Goal: Communication & Community: Share content

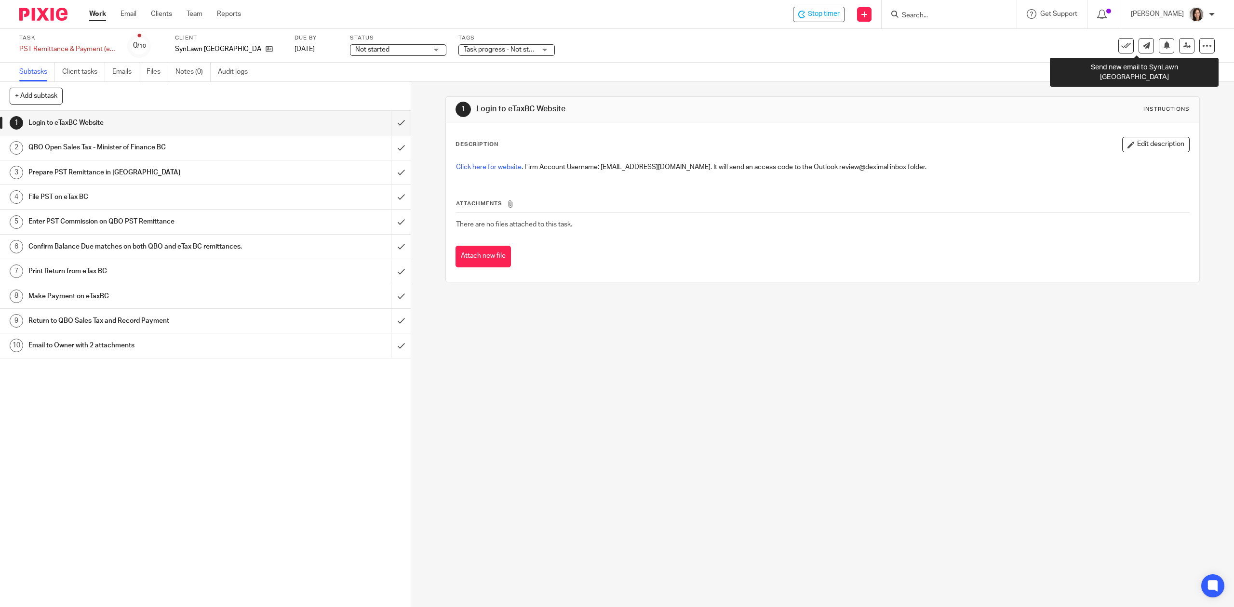
drag, startPoint x: 1140, startPoint y: 49, endPoint x: 1136, endPoint y: 56, distance: 8.6
click at [1028, 49] on link at bounding box center [1146, 45] width 15 height 15
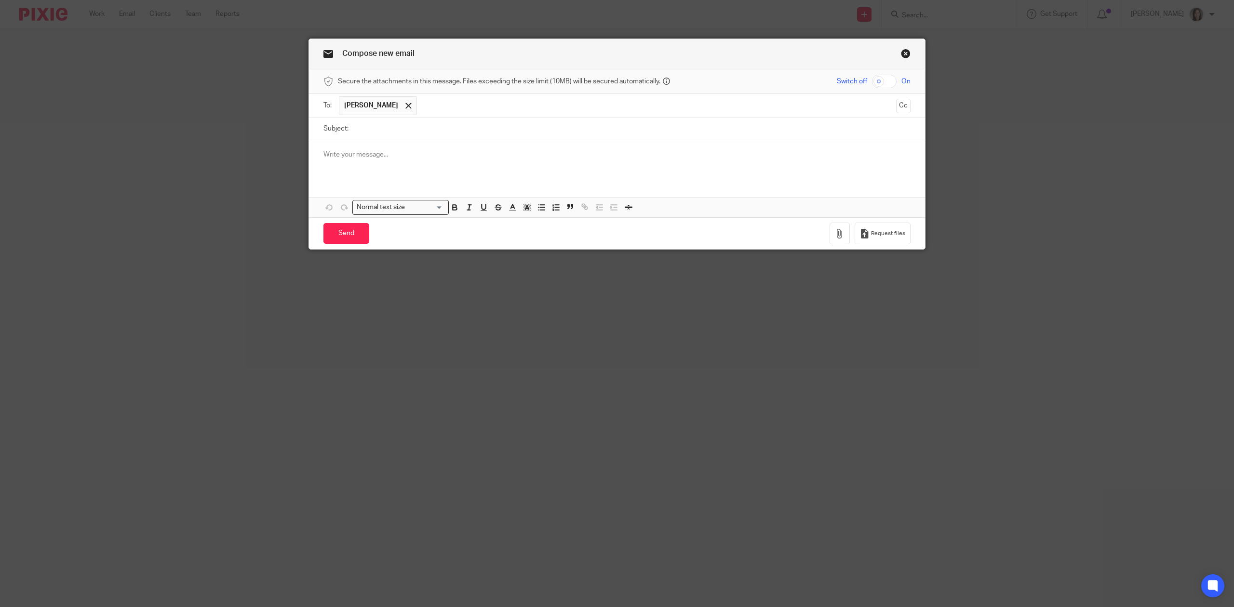
click at [363, 132] on input "Subject:" at bounding box center [631, 129] width 557 height 22
type input "PST for [DATE] - [DATE]"
click at [414, 162] on div at bounding box center [617, 159] width 616 height 38
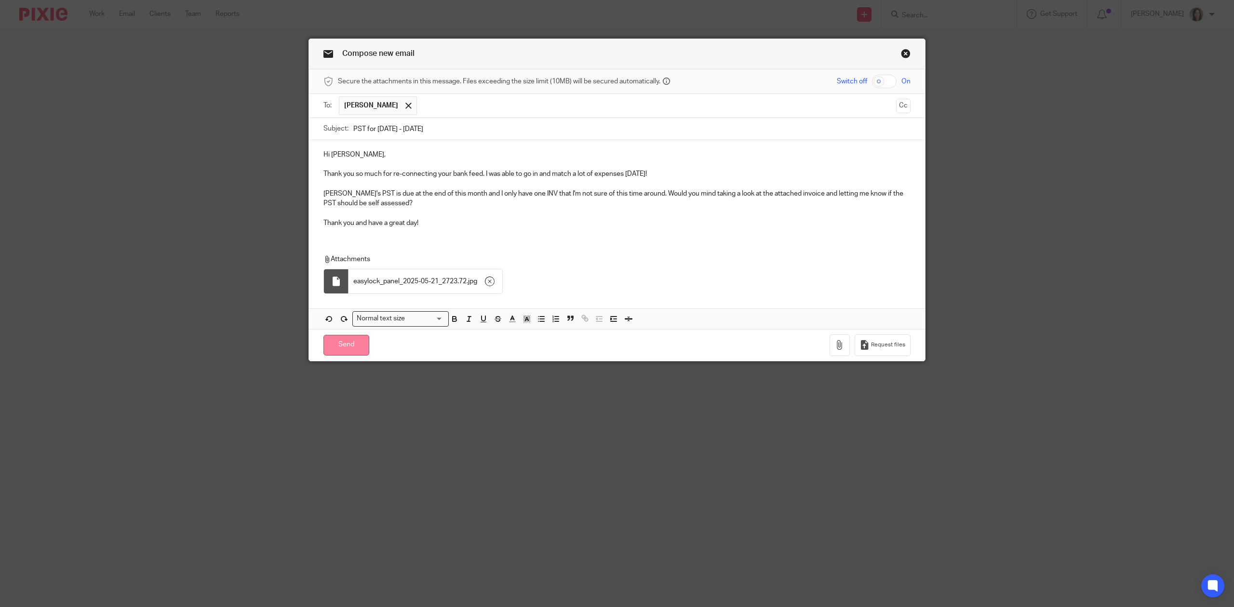
click at [342, 348] on input "Send" at bounding box center [346, 345] width 46 height 21
click at [407, 218] on p at bounding box center [616, 214] width 587 height 10
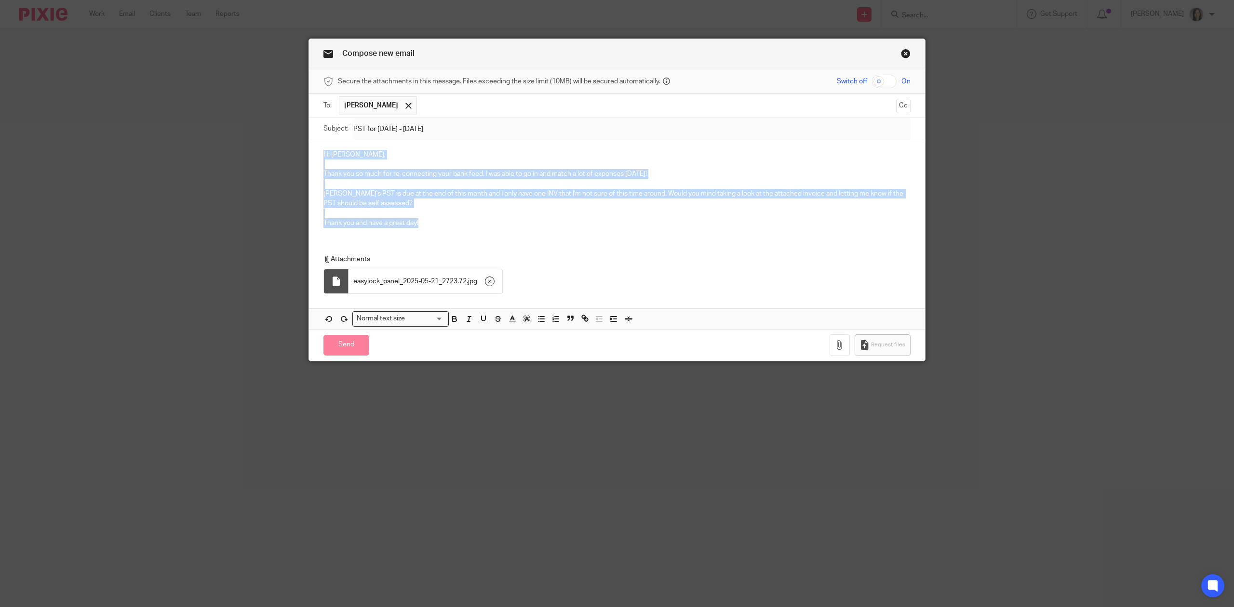
drag, startPoint x: 424, startPoint y: 221, endPoint x: 298, endPoint y: 154, distance: 142.7
click at [298, 154] on div "Compose new email Secure the attachments in this message. Files exceeding the s…" at bounding box center [617, 303] width 1234 height 607
copy div "Hi [PERSON_NAME], Thank you so much for re-connecting your bank feed. I was abl…"
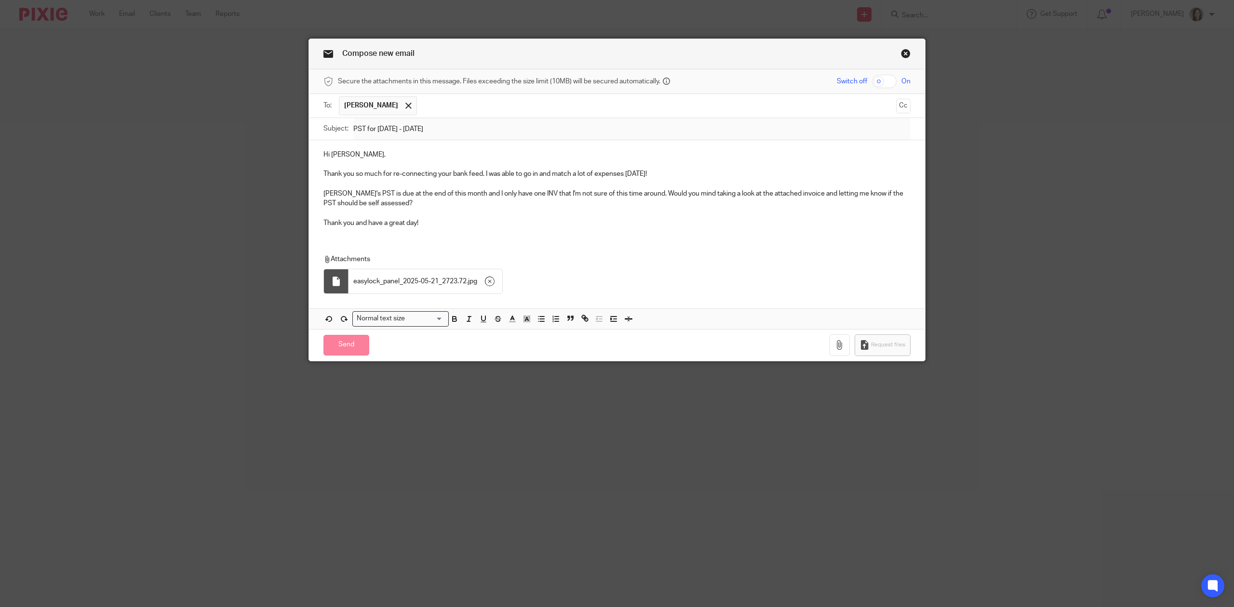
click at [1026, 294] on div "Compose new email Secure the attachments in this message. Files exceeding the s…" at bounding box center [617, 303] width 1234 height 607
click at [901, 53] on link "Close this dialog window" at bounding box center [906, 55] width 10 height 13
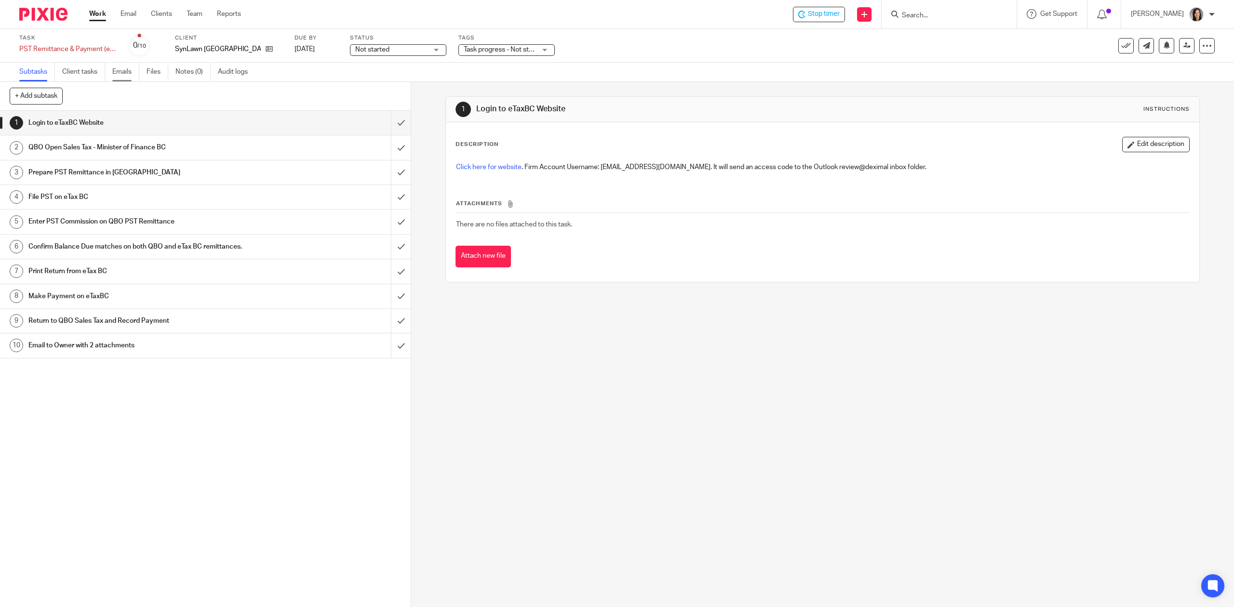
click at [129, 75] on link "Emails" at bounding box center [125, 72] width 27 height 19
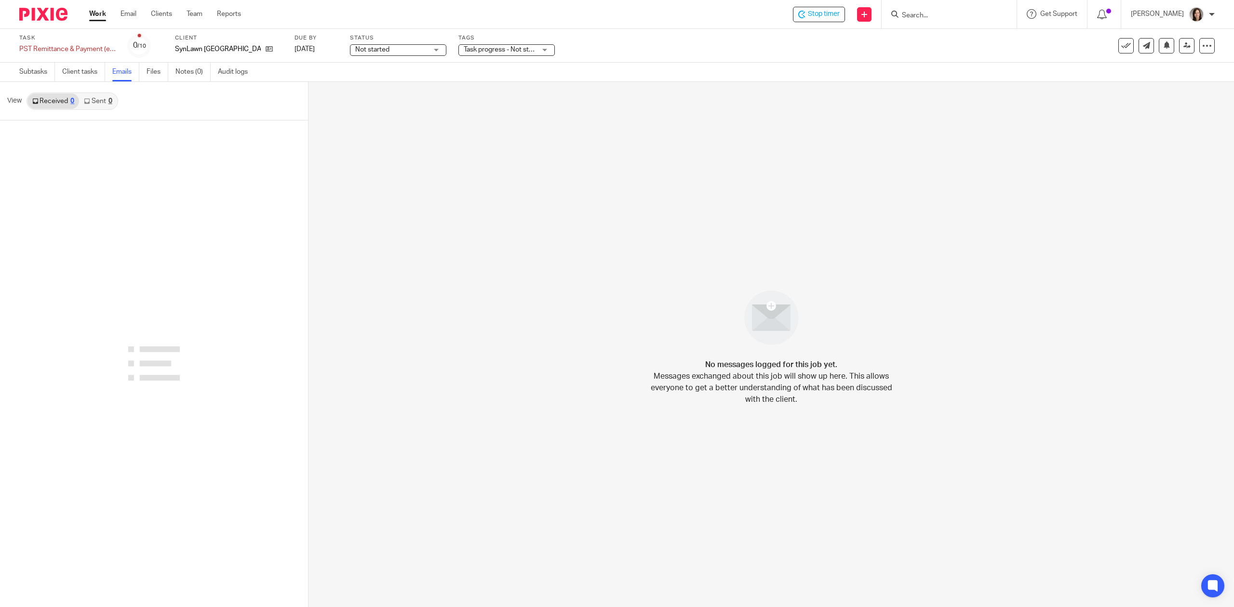
click at [99, 105] on link "Sent 0" at bounding box center [98, 101] width 38 height 15
click at [1142, 45] on link at bounding box center [1146, 45] width 15 height 15
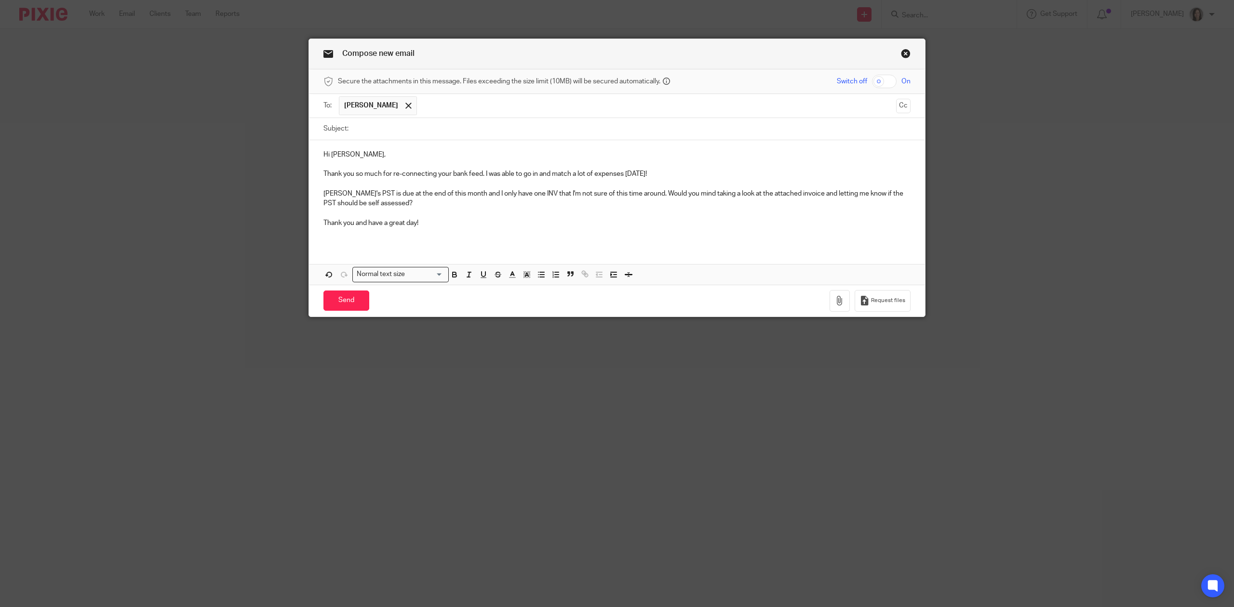
click at [365, 130] on input "Subject:" at bounding box center [631, 129] width 557 height 22
type input "PST [DATE] - [DATE]"
click at [835, 301] on icon "button" at bounding box center [840, 301] width 10 height 10
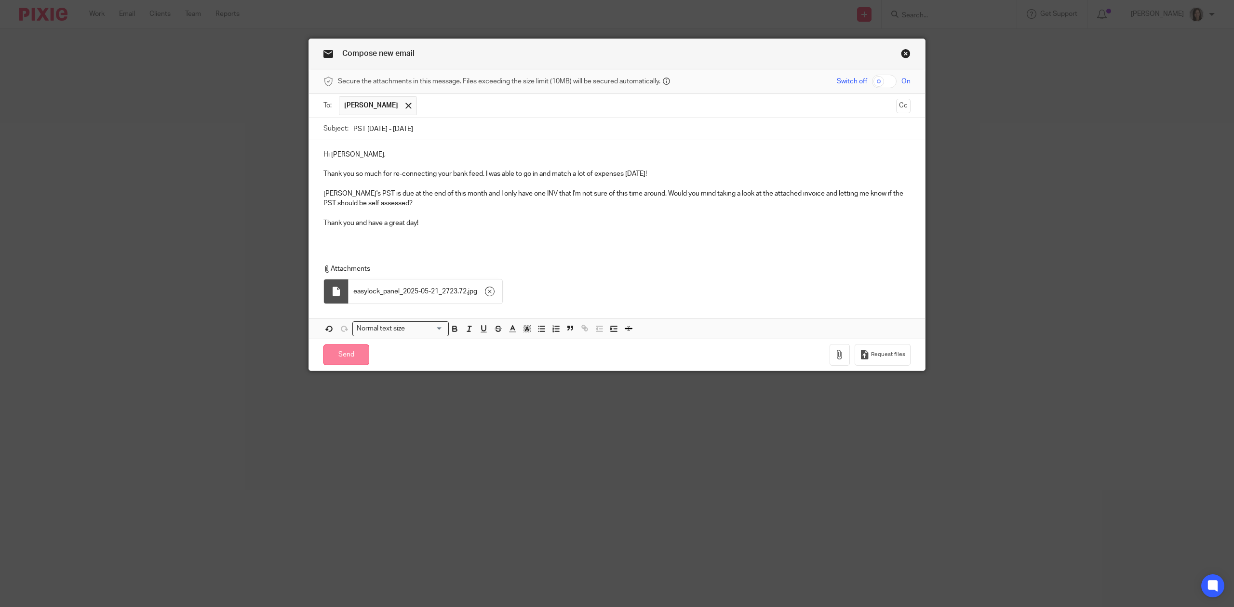
click at [344, 363] on input "Send" at bounding box center [346, 355] width 46 height 21
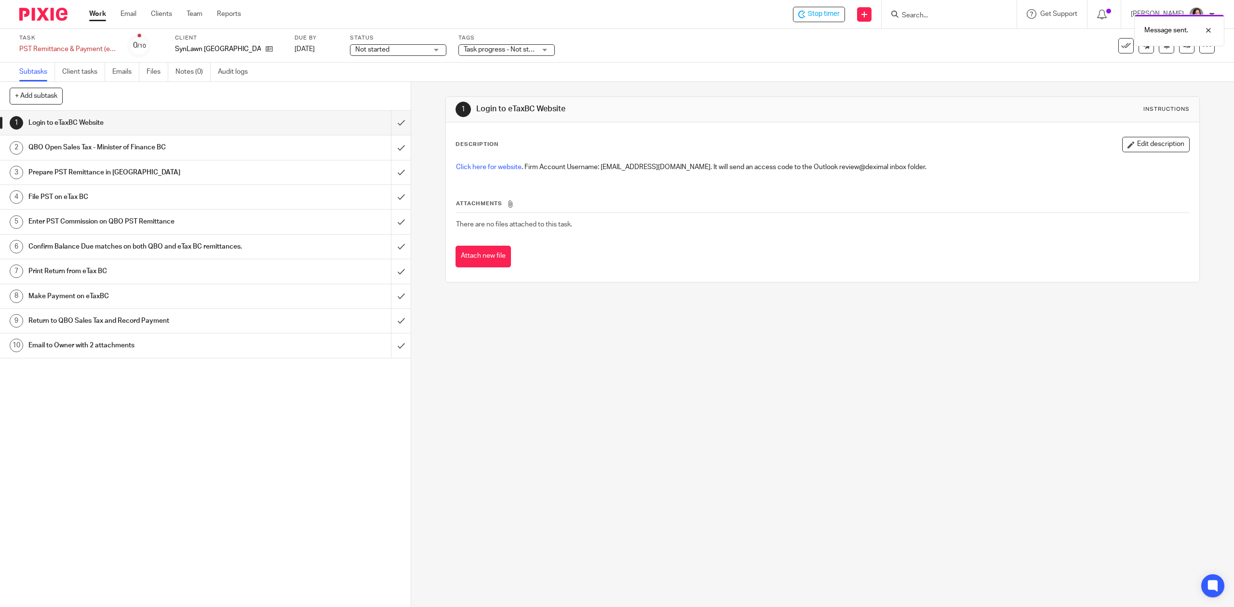
click at [692, 440] on div "1 Login to eTaxBC Website Instructions Description Edit description Click here …" at bounding box center [822, 344] width 823 height 525
click at [126, 78] on link "Emails" at bounding box center [125, 72] width 27 height 19
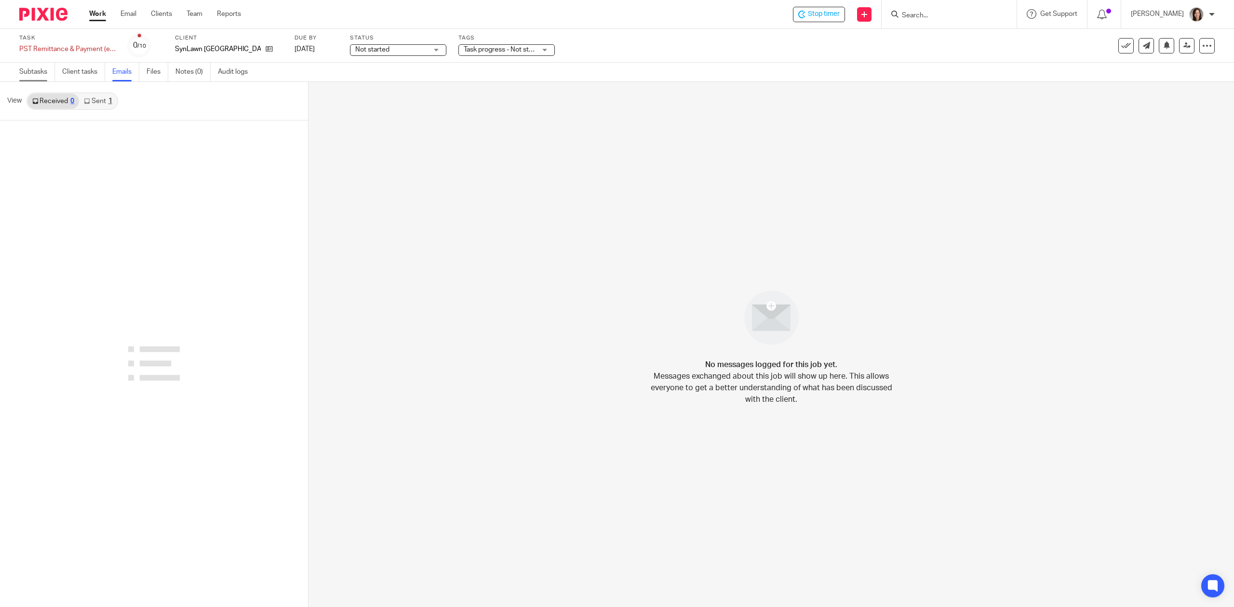
click at [44, 76] on link "Subtasks" at bounding box center [37, 72] width 36 height 19
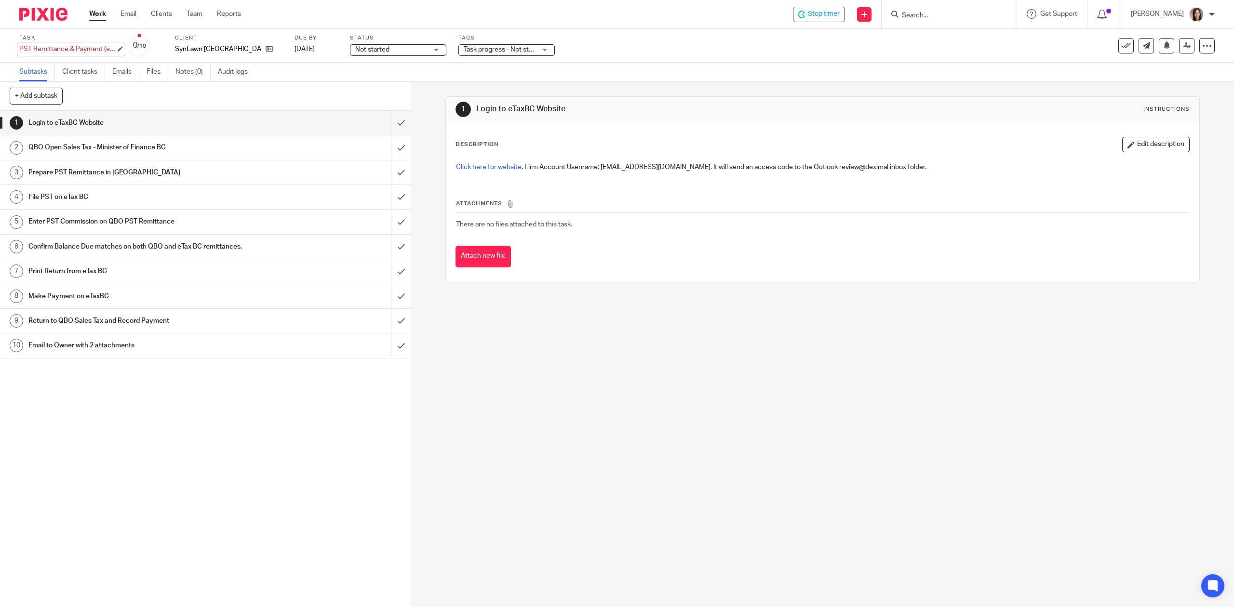
click at [68, 45] on div "PST Remittance & Payment (eTaxBC) - Quarterly Save PST Remittance & Payment (eT…" at bounding box center [67, 49] width 96 height 10
click at [69, 45] on input "PST Remittance & Payment (eTaxBC) - Quarterly" at bounding box center [89, 49] width 141 height 11
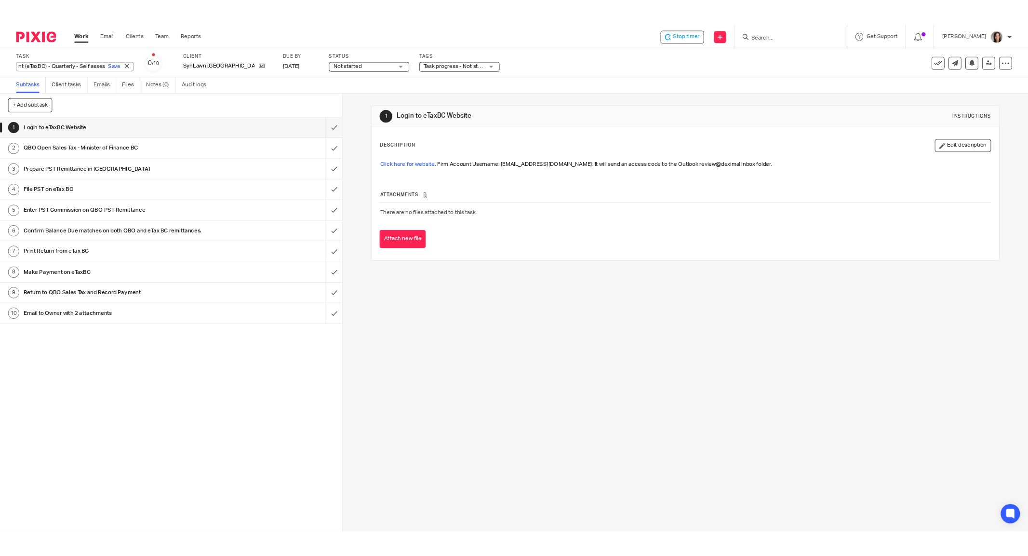
scroll to position [0, 101]
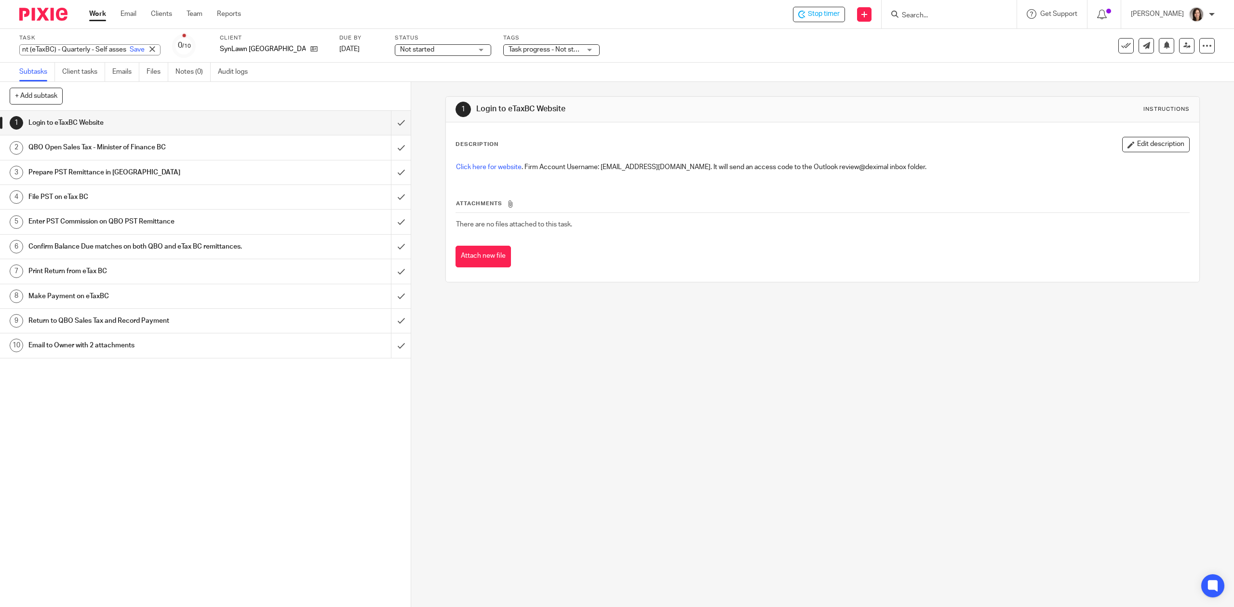
type input "PST Remittance & Payment (eTaxBC) - Quarterly - Self assess"
click at [230, 396] on div "1 Login to eTaxBC Website 2 QBO Open Sales Tax - Minister of Finance BC 3 Prepa…" at bounding box center [205, 359] width 411 height 497
click at [504, 49] on span "Task progress - Not started + 2" at bounding box center [510, 49] width 92 height 7
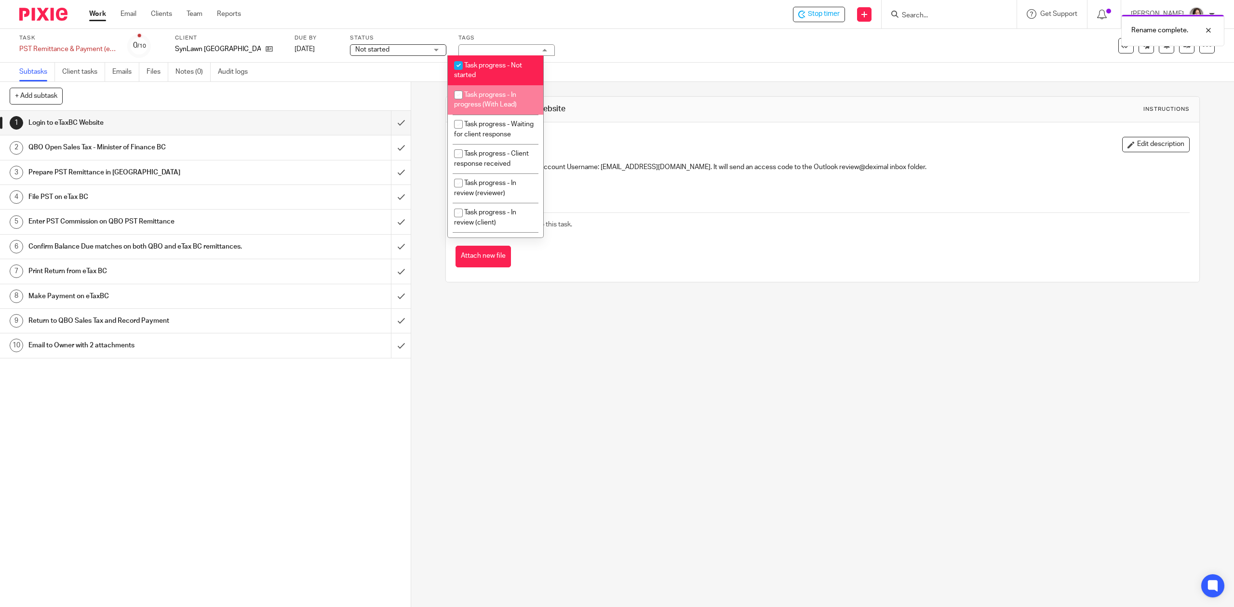
click at [502, 104] on span "Task progress - In progress (With Lead)" at bounding box center [485, 100] width 63 height 17
checkbox input "true"
click at [502, 68] on li "Task progress - Not started" at bounding box center [495, 69] width 95 height 29
checkbox input "false"
click at [402, 50] on span "Not started" at bounding box center [391, 50] width 72 height 10
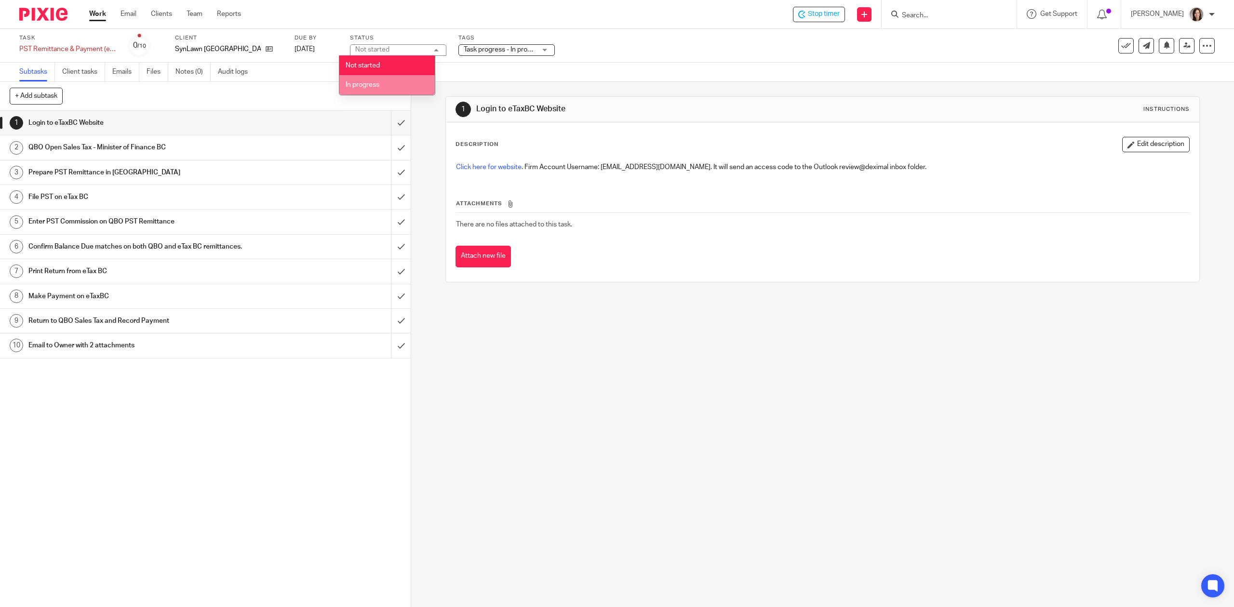
click at [382, 83] on li "In progress" at bounding box center [386, 85] width 95 height 20
click at [278, 436] on div "1 Login to eTaxBC Website 2 QBO Open Sales Tax - Minister of Finance BC 3 Prepa…" at bounding box center [205, 359] width 411 height 497
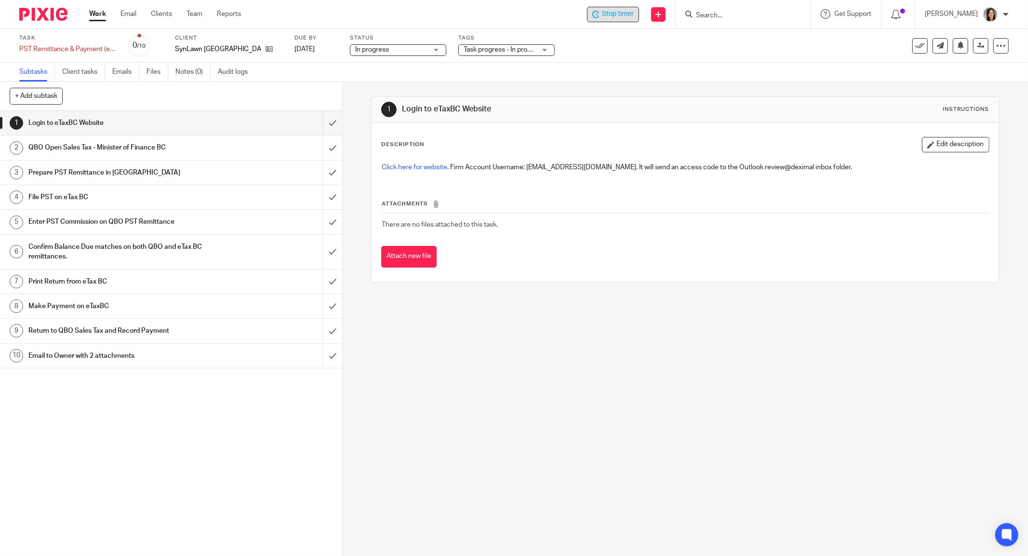
click at [633, 11] on span "Stop timer" at bounding box center [618, 14] width 32 height 10
